Goal: Task Accomplishment & Management: Manage account settings

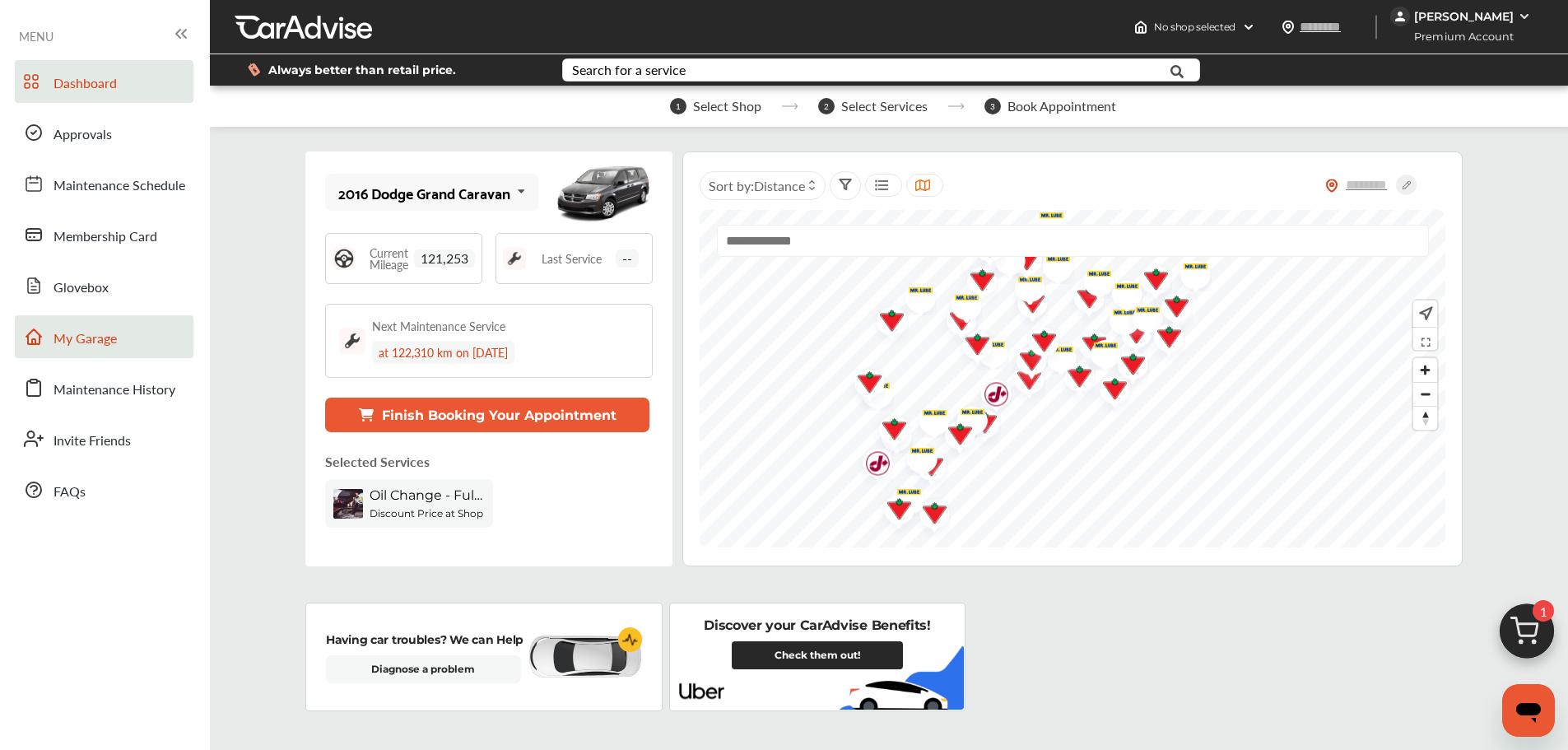
click at [134, 336] on link "My Garage" at bounding box center [103, 337] width 178 height 43
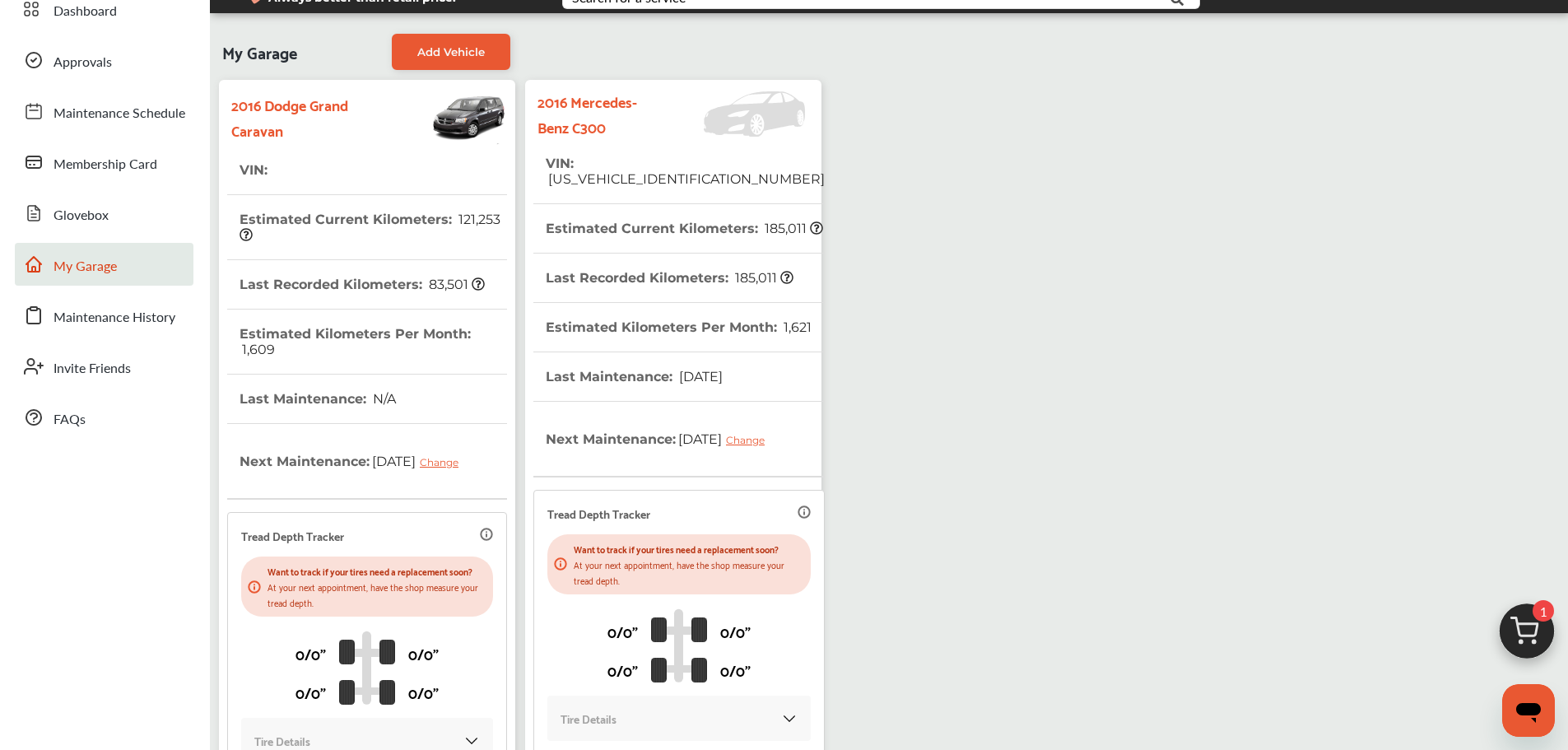
scroll to position [247, 0]
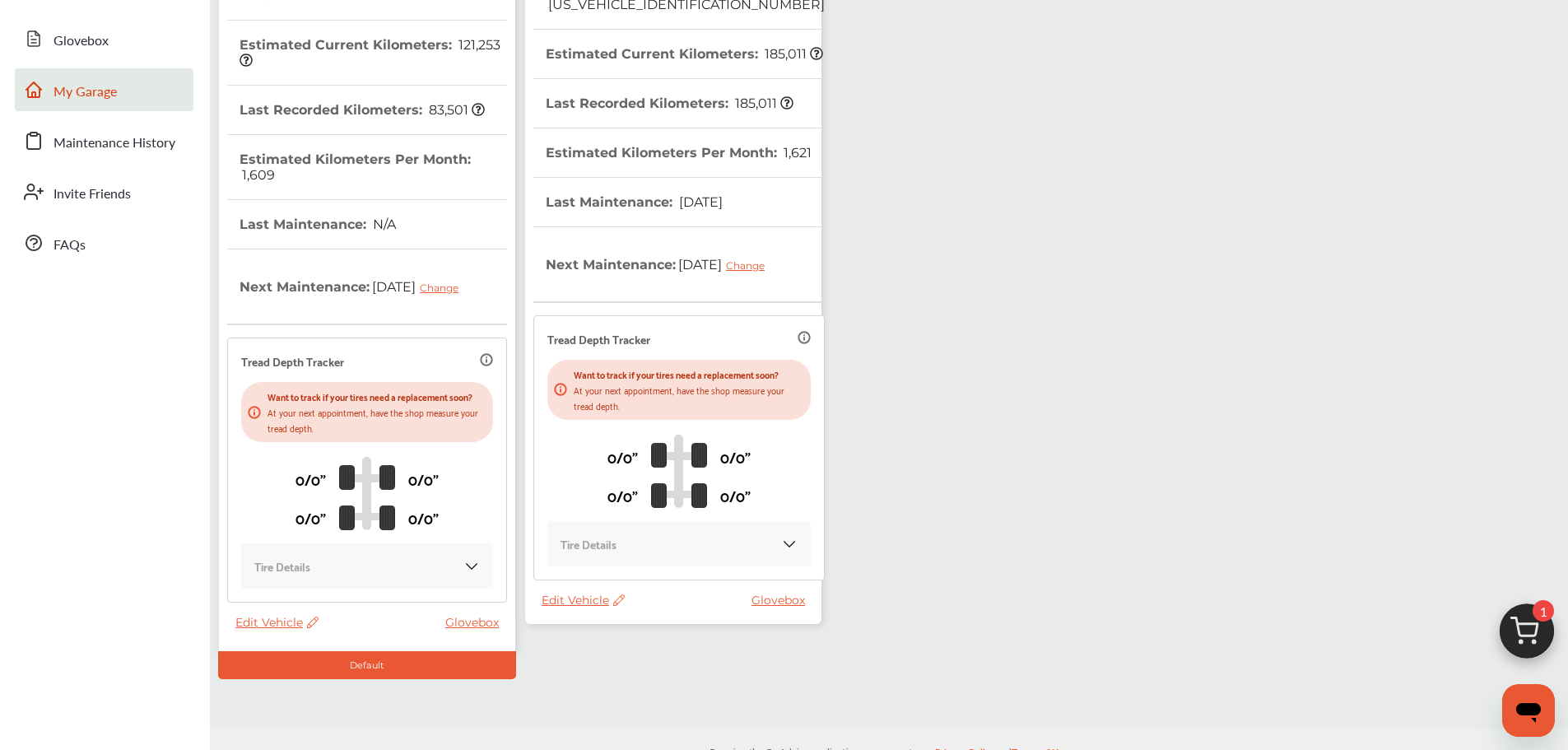
click at [585, 607] on span "Edit Vehicle" at bounding box center [583, 600] width 83 height 15
click at [641, 691] on div "Use this vehicle" at bounding box center [660, 689] width 148 height 26
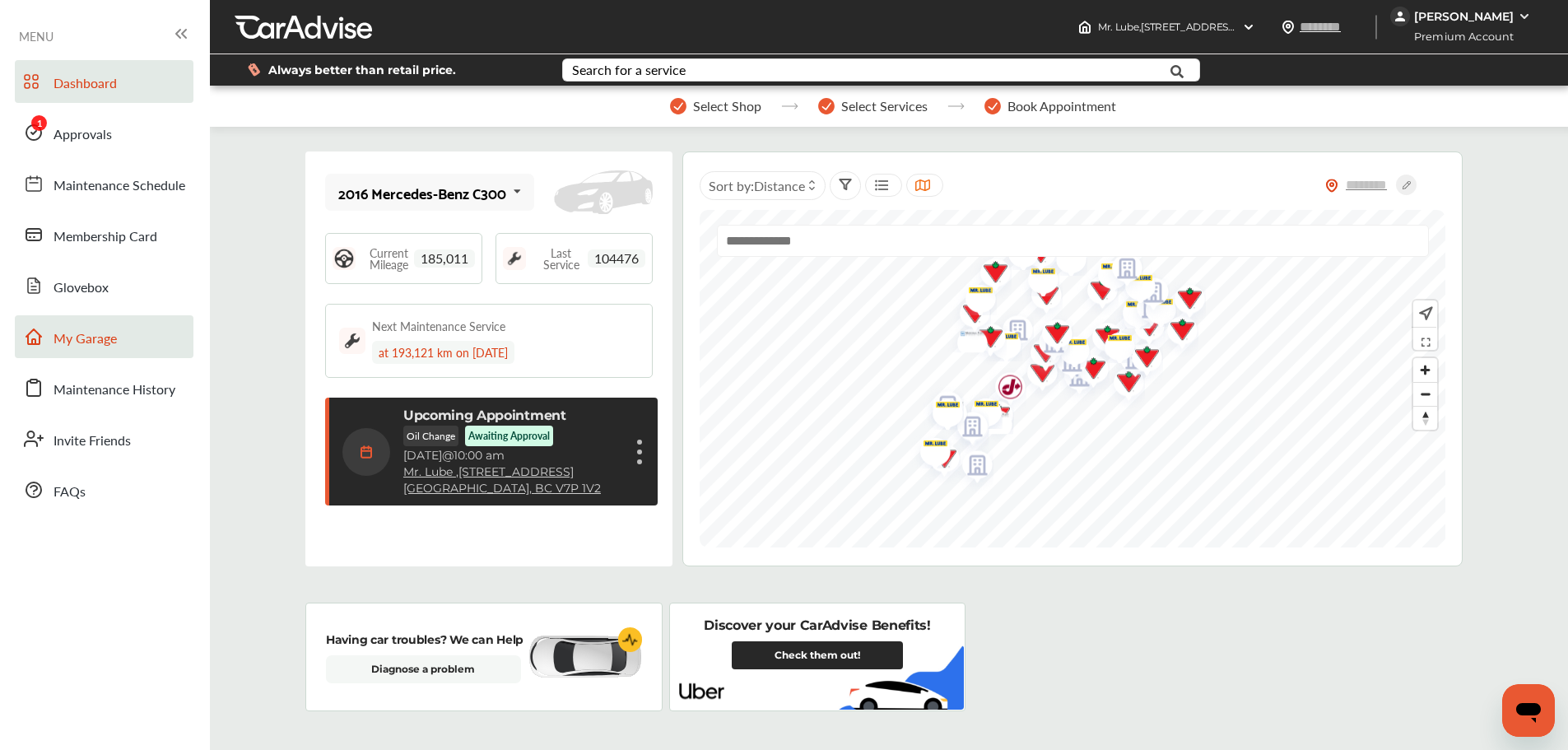
click at [113, 334] on span "My Garage" at bounding box center [84, 338] width 63 height 21
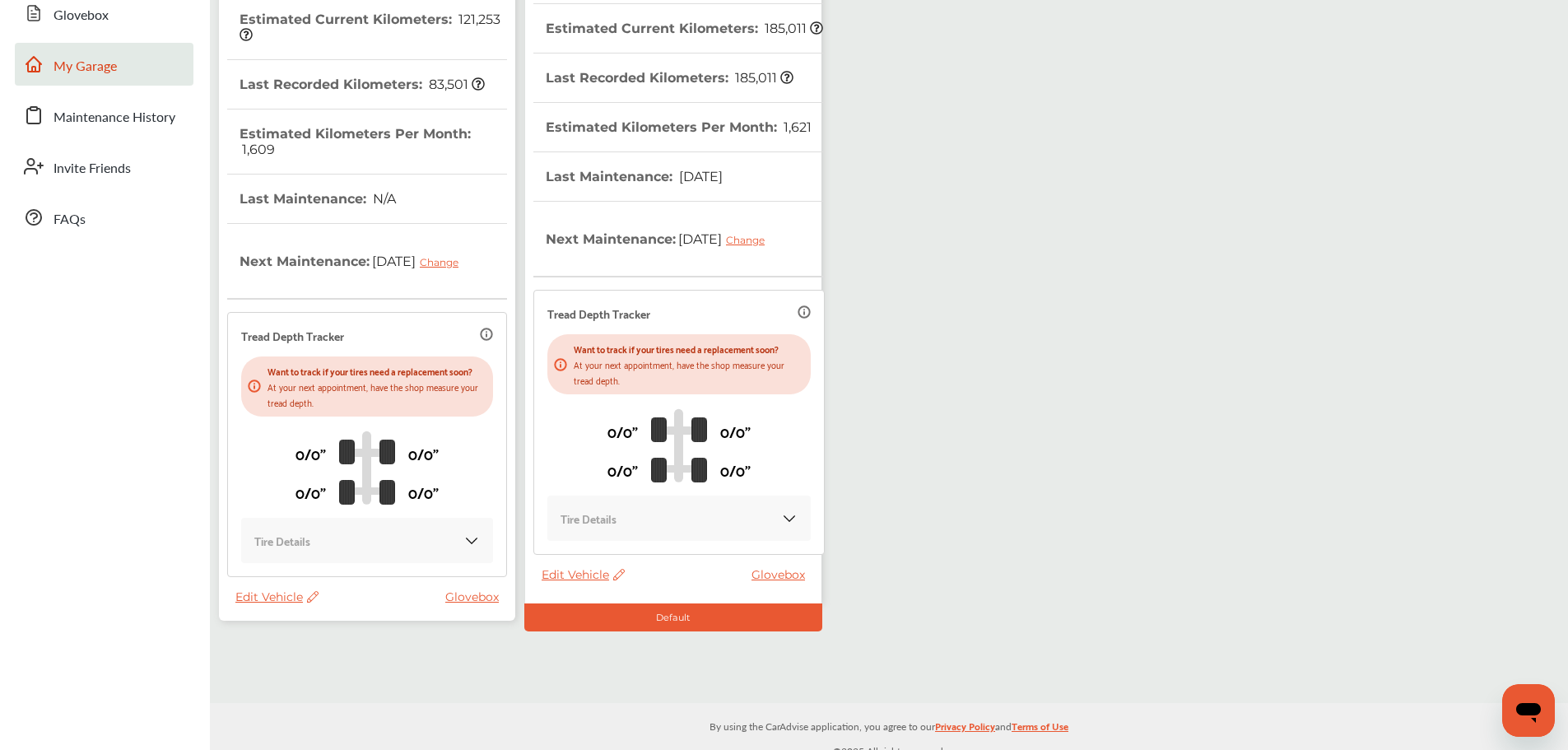
scroll to position [285, 0]
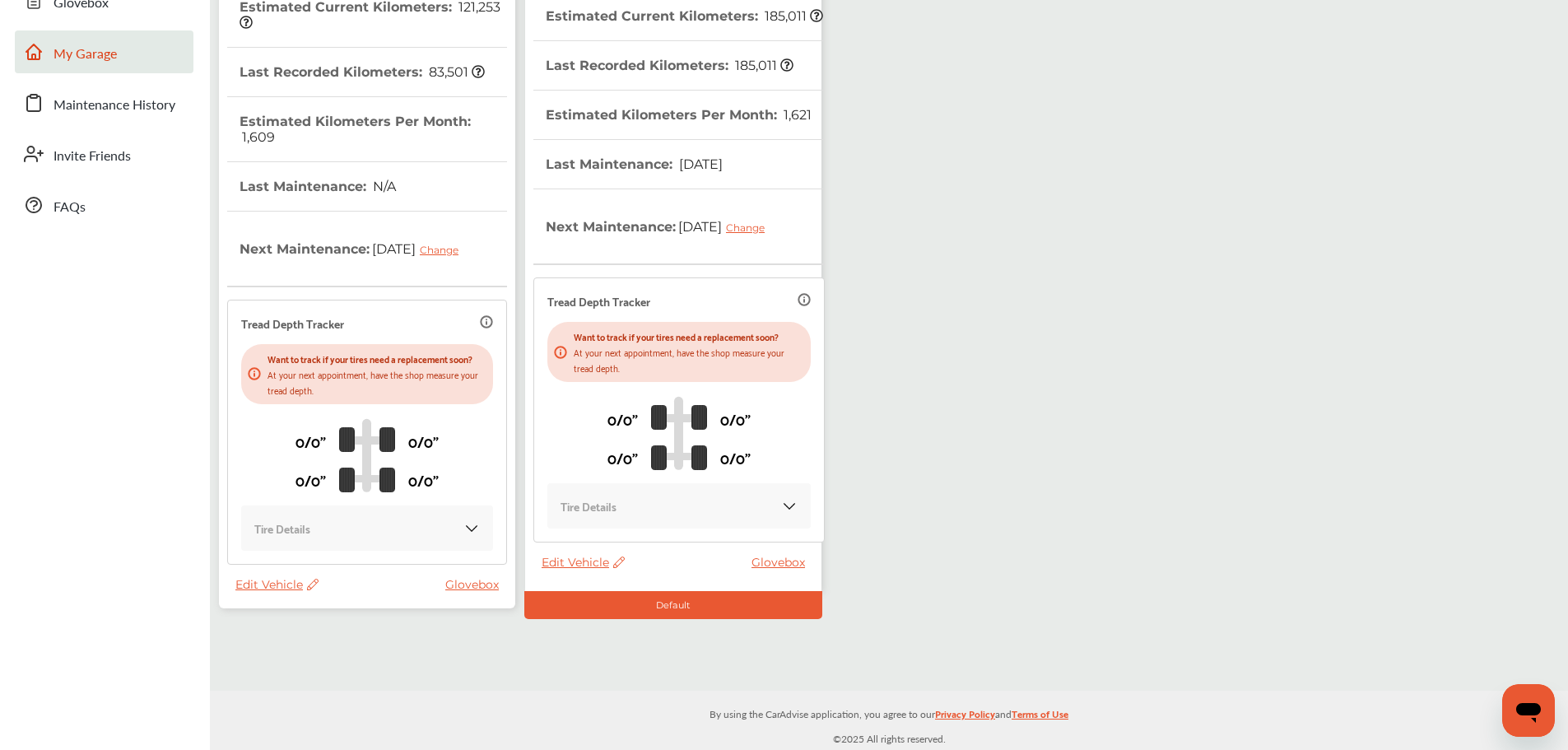
click at [257, 582] on span "Edit Vehicle" at bounding box center [276, 584] width 83 height 15
click at [313, 629] on div "Remove" at bounding box center [331, 625] width 148 height 26
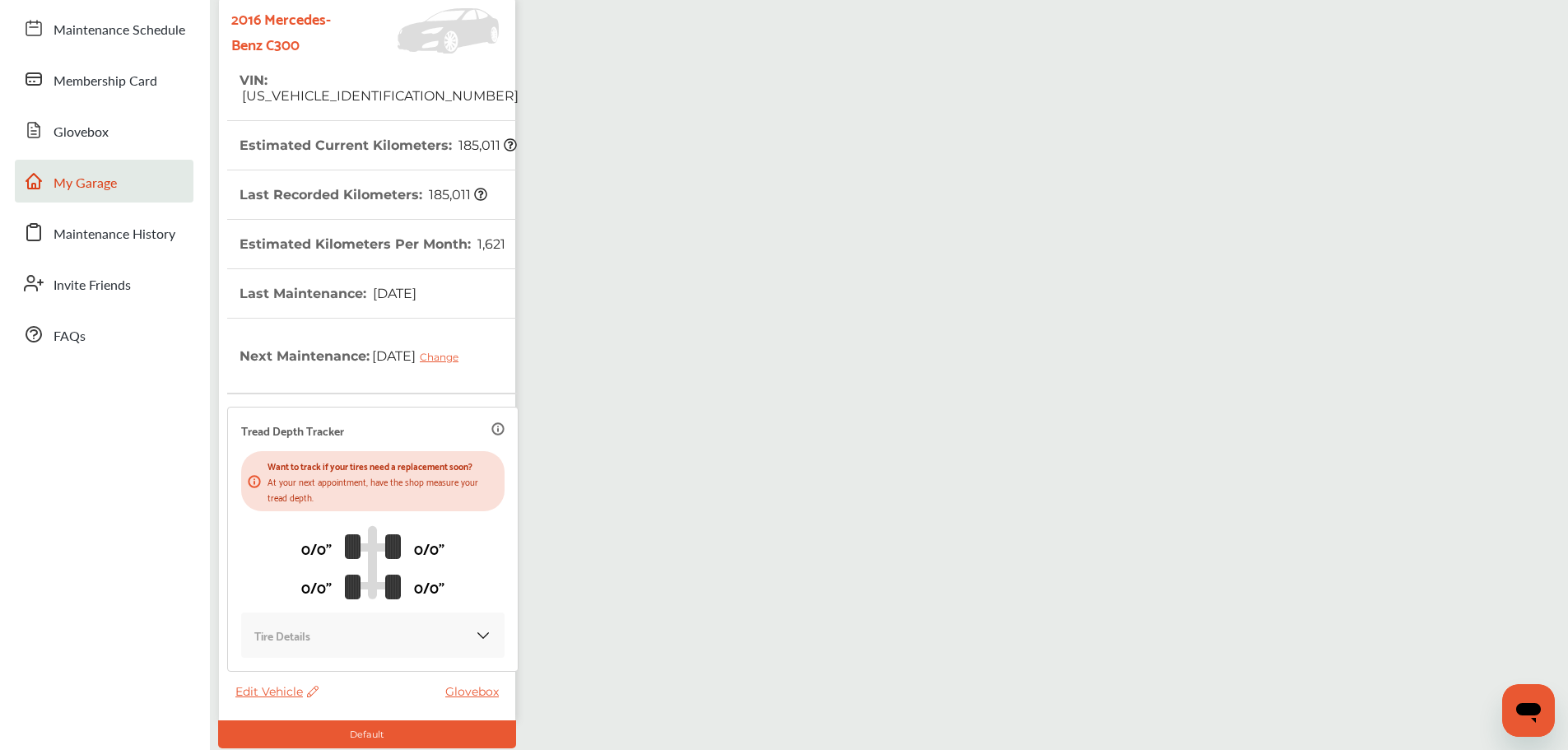
scroll to position [0, 0]
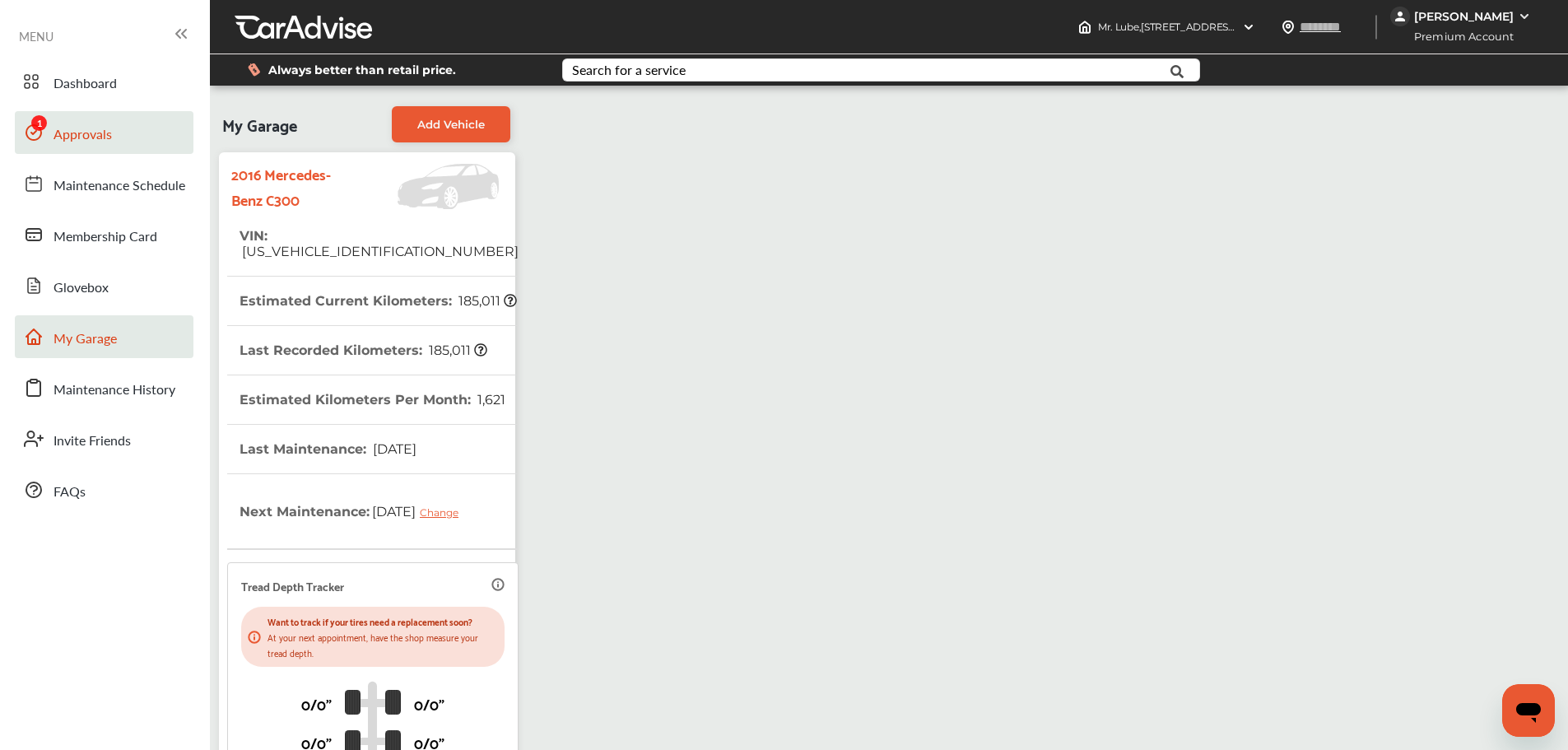
click at [99, 129] on span "Approvals" at bounding box center [82, 134] width 59 height 21
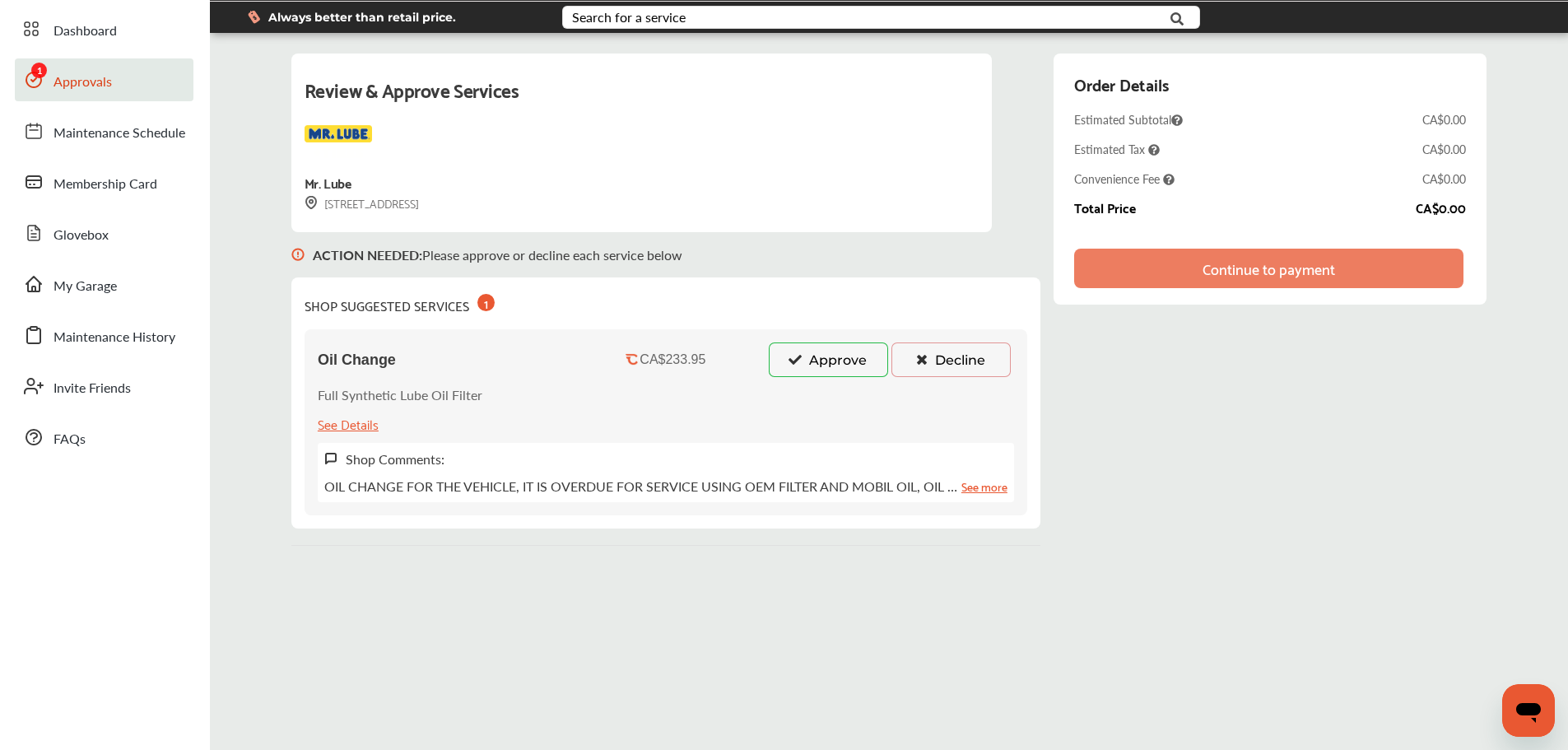
scroll to position [82, 0]
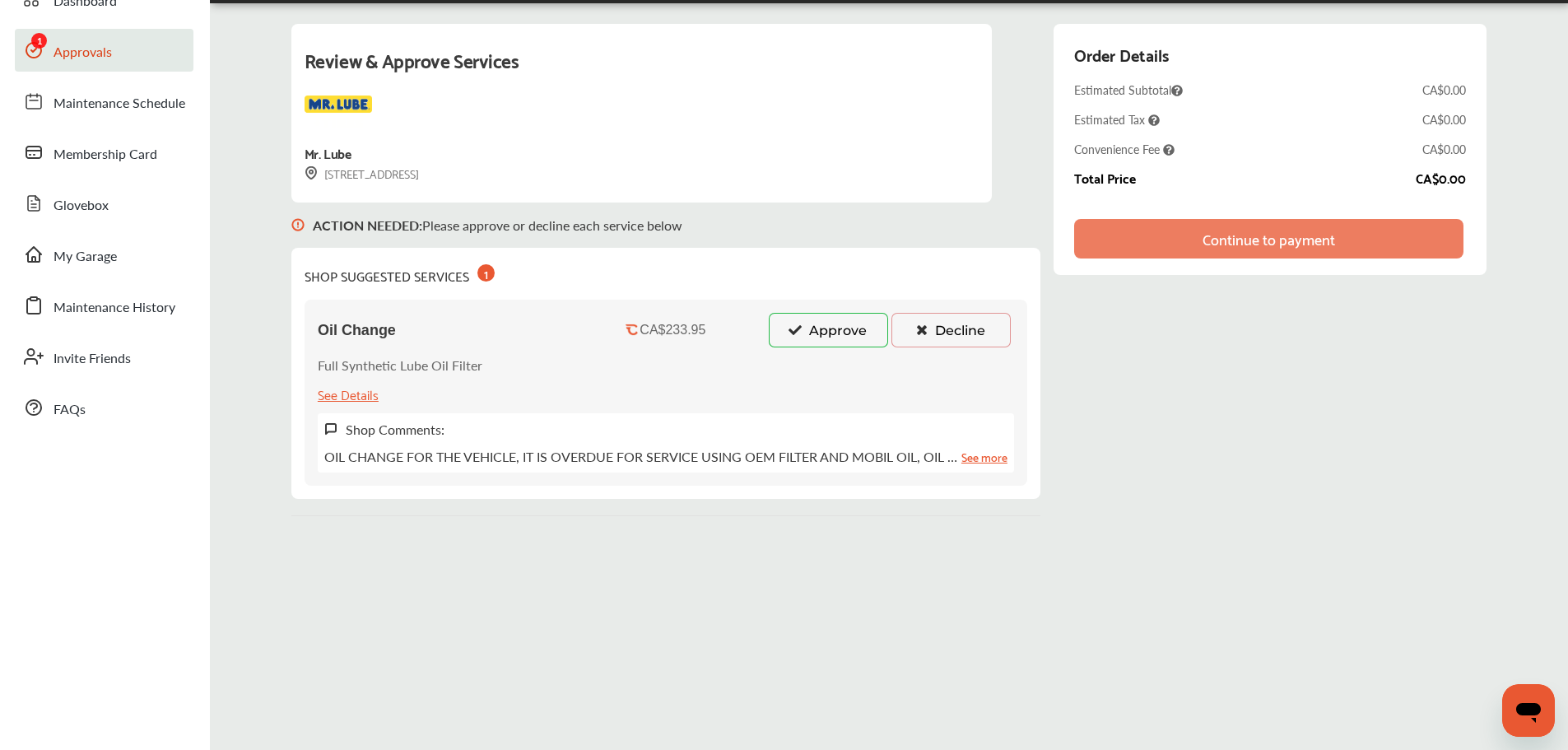
click at [834, 332] on button "Approve" at bounding box center [828, 330] width 119 height 35
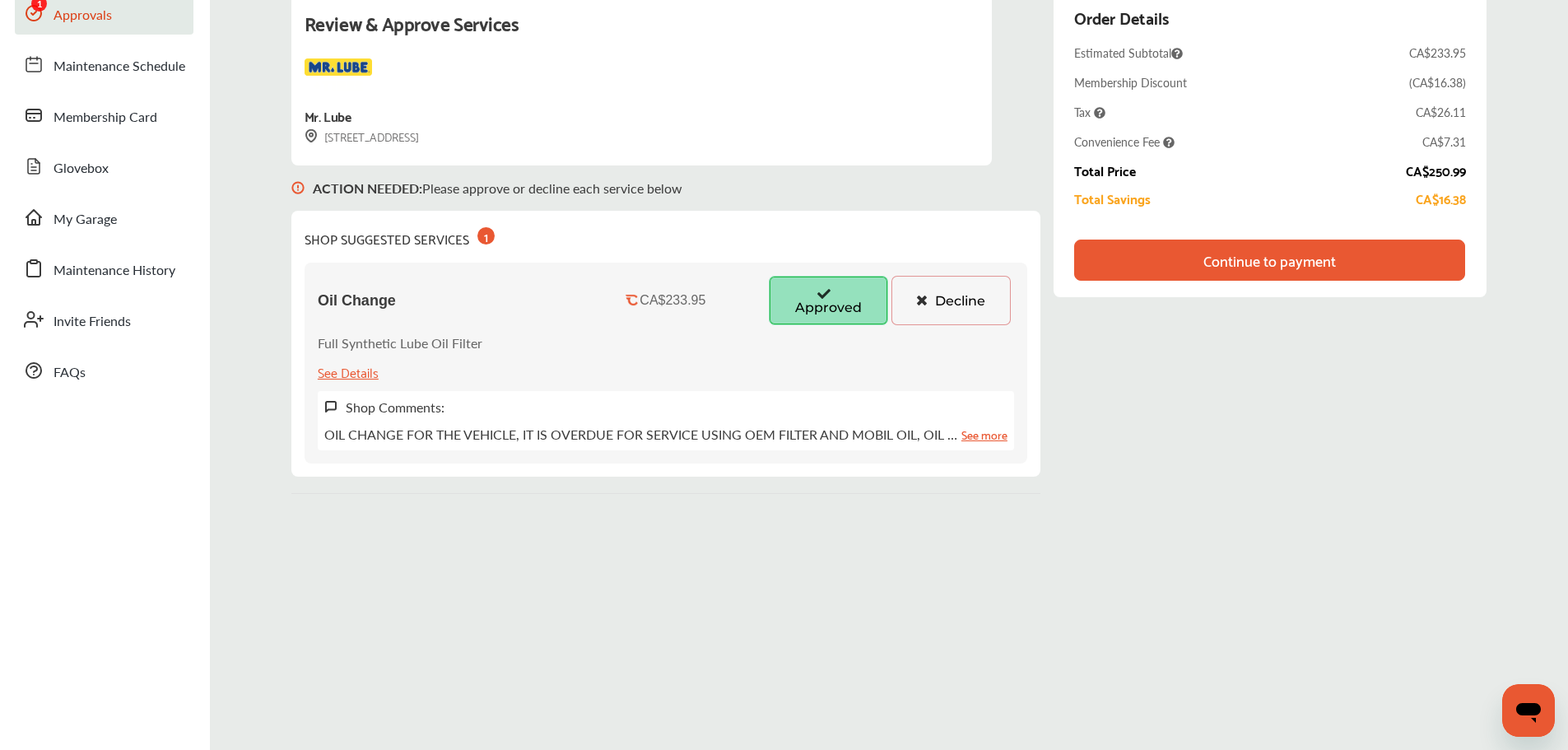
scroll to position [0, 0]
